Goal: Navigation & Orientation: Find specific page/section

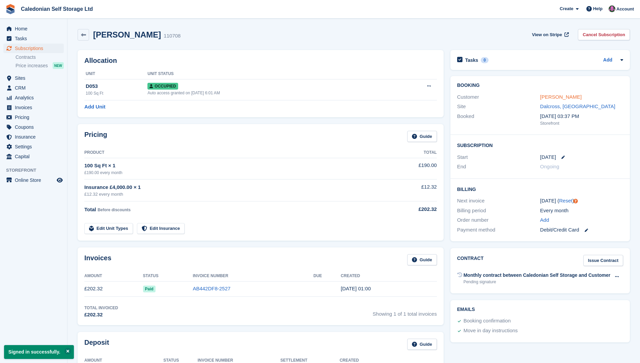
click at [566, 94] on link "Sheena Mackay" at bounding box center [562, 97] width 42 height 6
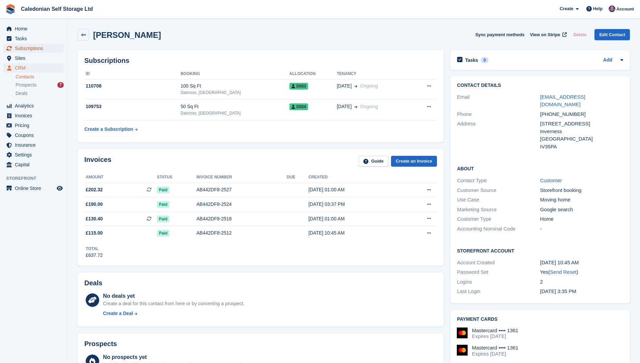
click at [23, 46] on span "Subscriptions" at bounding box center [35, 48] width 41 height 9
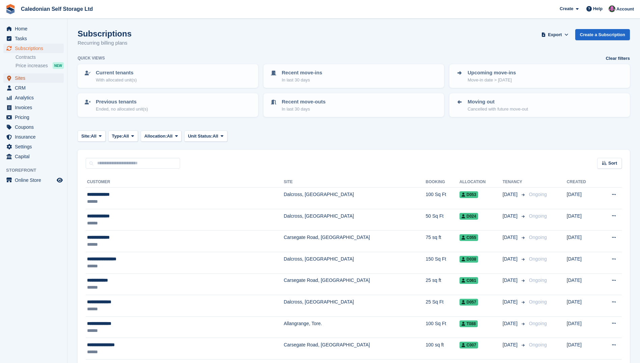
click at [21, 76] on span "Sites" at bounding box center [35, 77] width 41 height 9
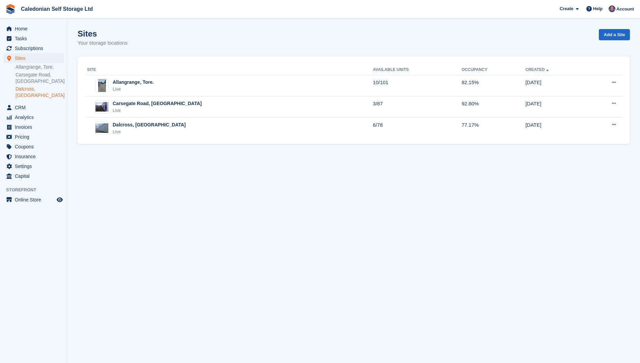
click at [34, 89] on link "Dalcross, [GEOGRAPHIC_DATA]" at bounding box center [40, 92] width 48 height 13
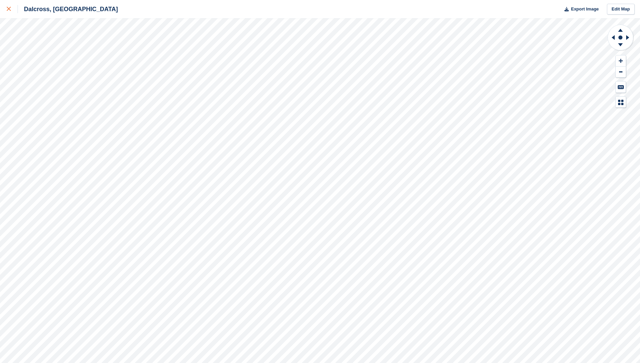
click at [7, 6] on div at bounding box center [12, 9] width 11 height 8
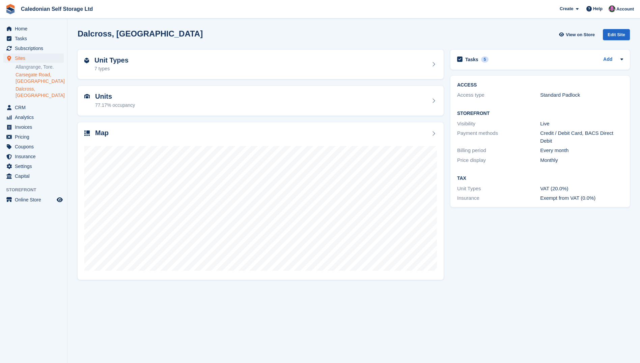
click at [30, 75] on link "Carsegate Road, [GEOGRAPHIC_DATA]" at bounding box center [40, 78] width 48 height 13
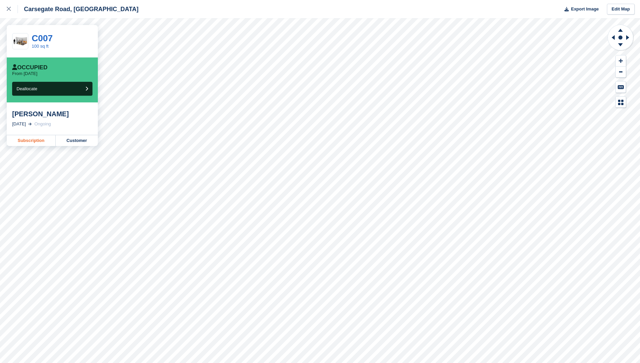
click at [24, 142] on link "Subscription" at bounding box center [31, 140] width 49 height 11
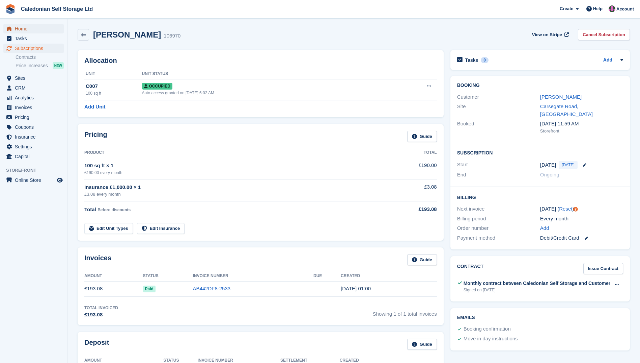
click at [22, 29] on span "Home" at bounding box center [35, 28] width 41 height 9
